Goal: Navigation & Orientation: Find specific page/section

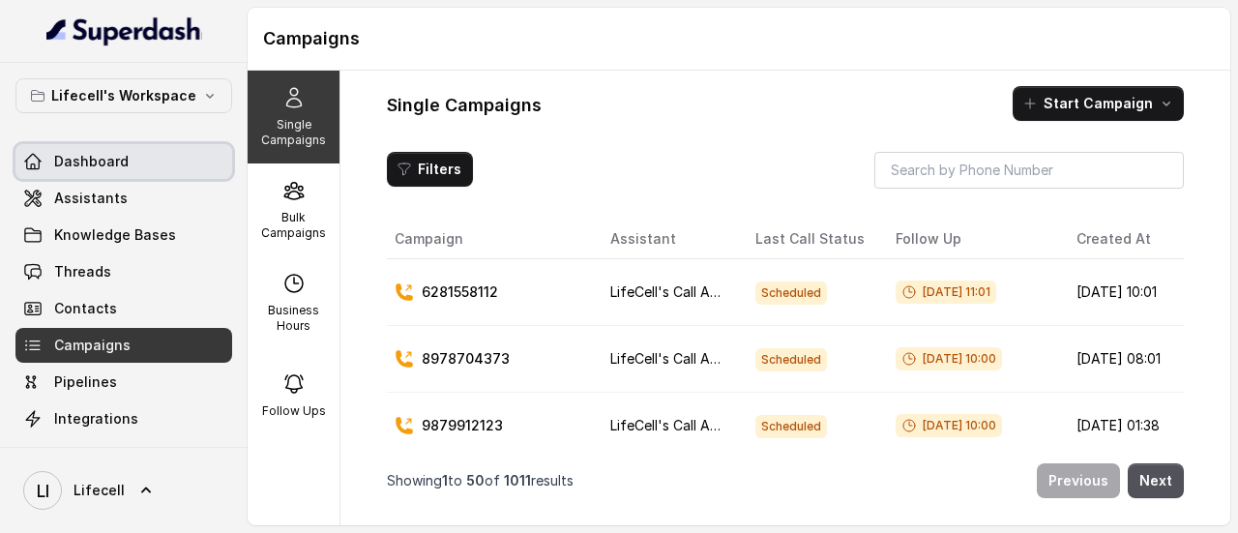
click at [88, 161] on span "Dashboard" at bounding box center [91, 161] width 74 height 19
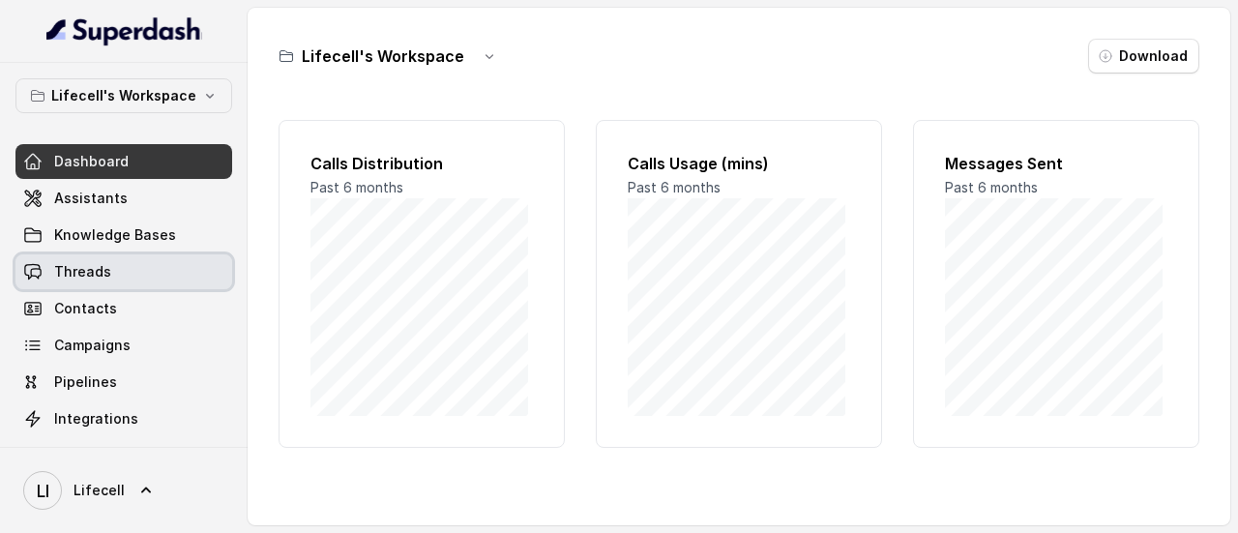
click at [99, 262] on span "Threads" at bounding box center [82, 271] width 57 height 19
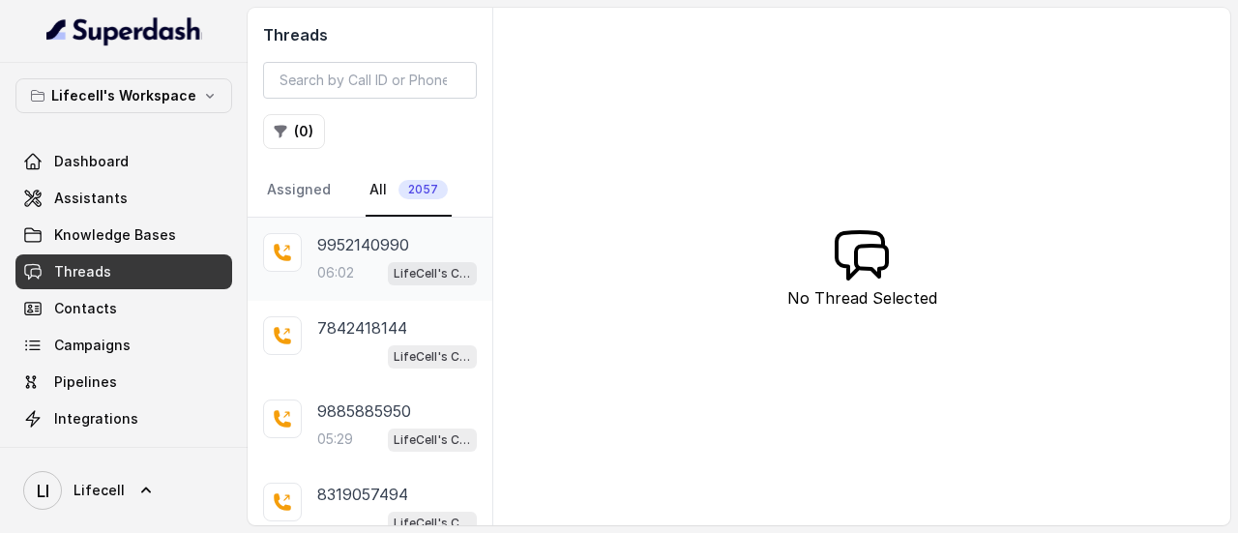
click at [396, 250] on p "9952140990" at bounding box center [363, 244] width 92 height 23
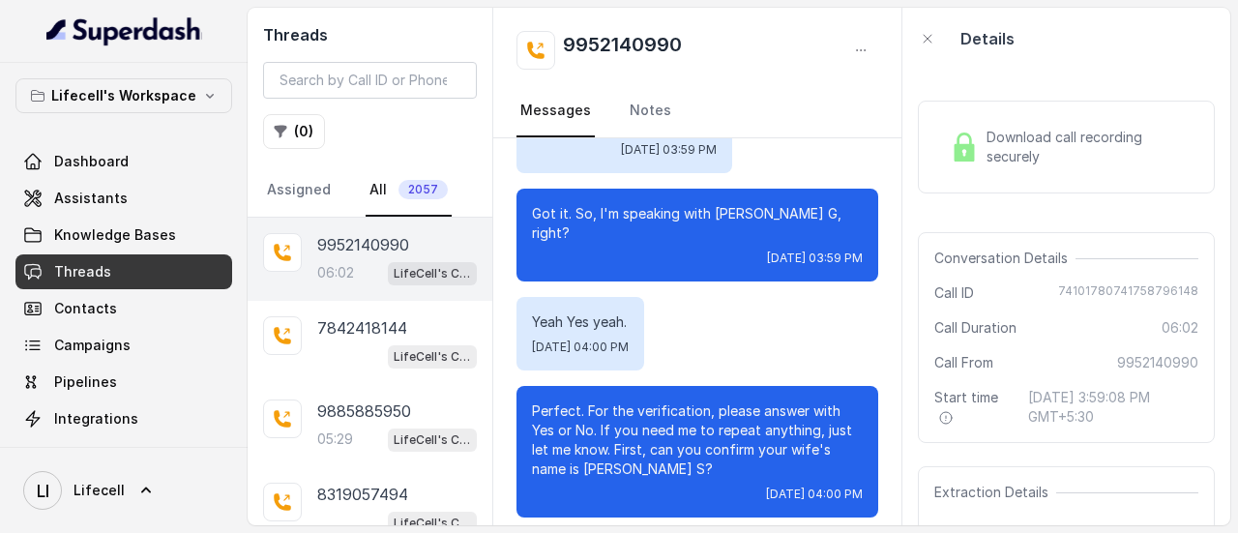
scroll to position [570, 0]
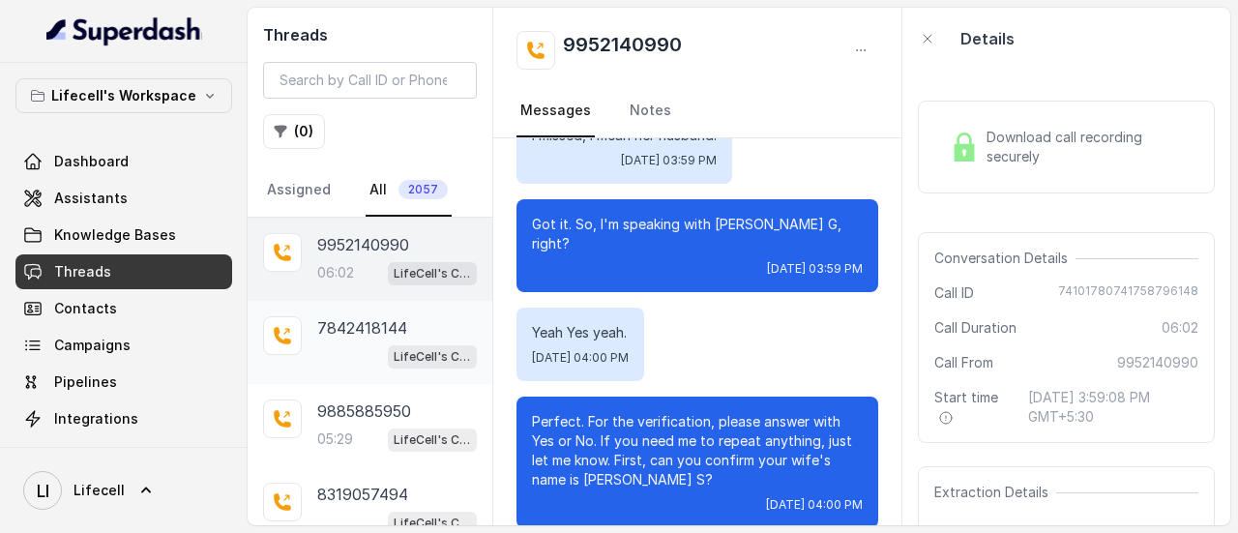
click at [399, 334] on p "7842418144" at bounding box center [362, 327] width 90 height 23
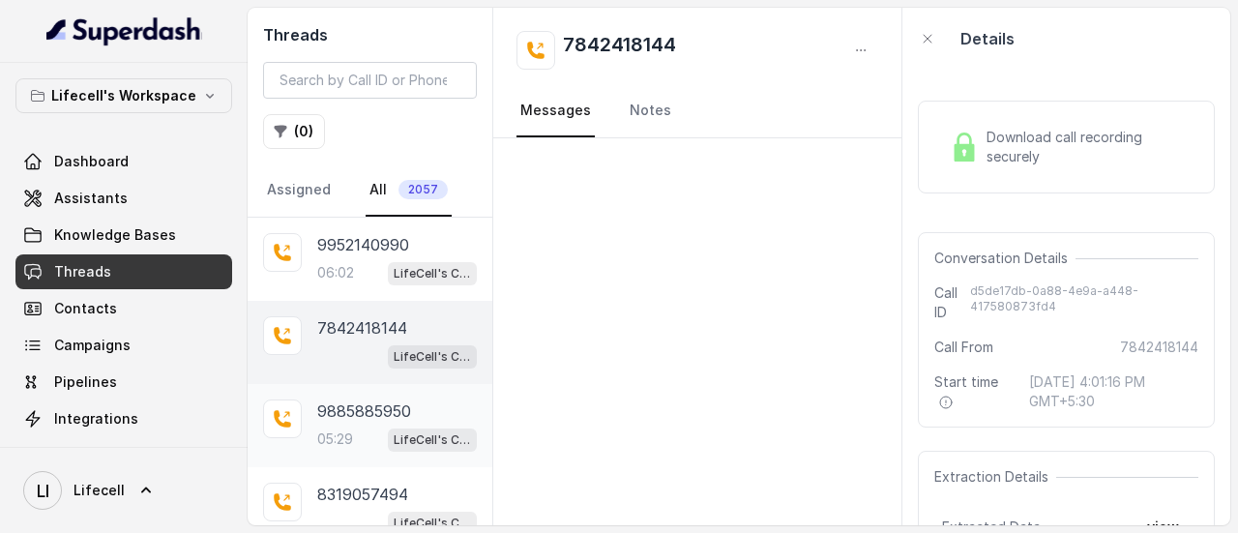
click at [392, 416] on p "9885885950" at bounding box center [364, 410] width 94 height 23
